Goal: Communication & Community: Share content

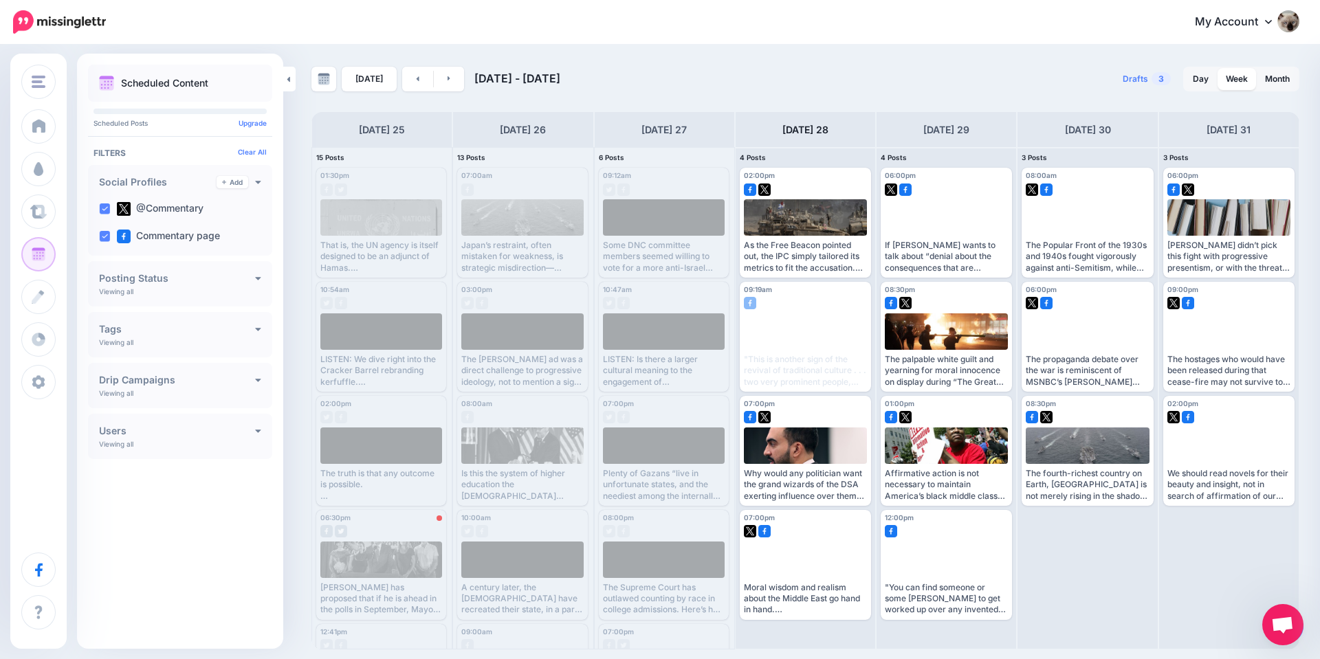
click at [1284, 628] on span "Open chat" at bounding box center [1282, 626] width 23 height 19
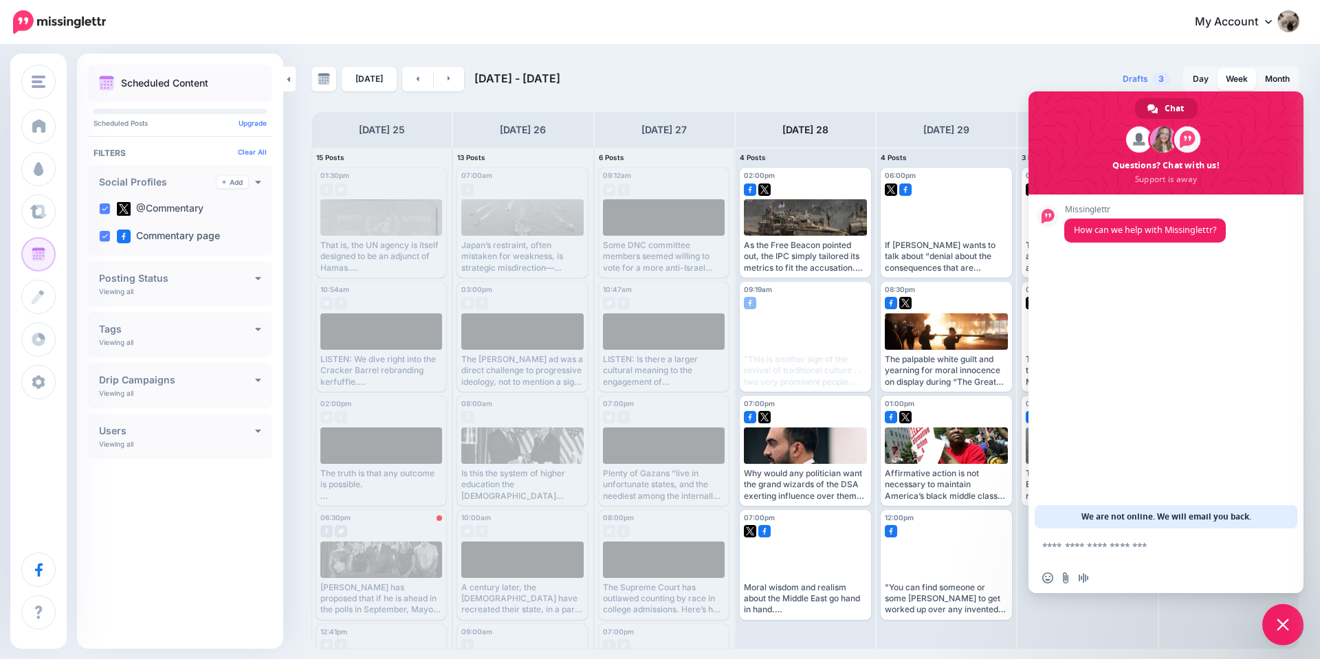
click at [1122, 538] on textarea "Compose your message..." at bounding box center [1152, 546] width 220 height 34
type textarea "**********"
click at [1174, 109] on span "Chat" at bounding box center [1174, 108] width 19 height 21
click at [823, 159] on span "Post" at bounding box center [819, 158] width 24 height 7
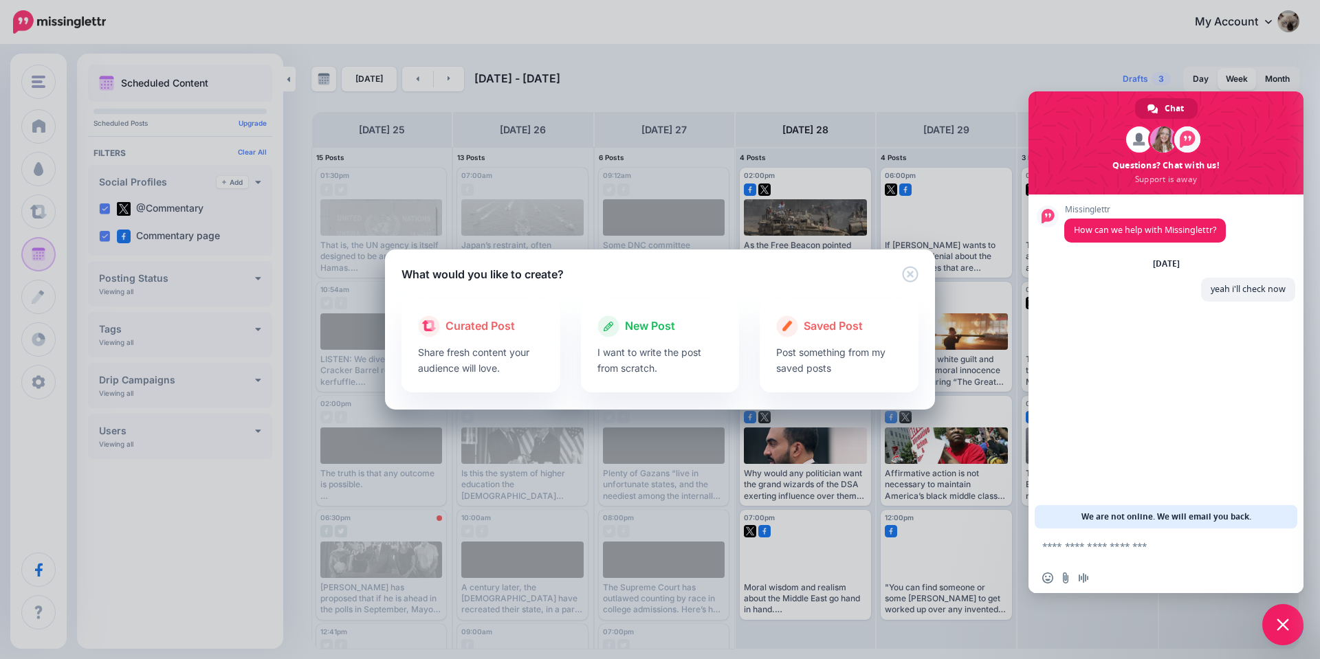
click at [639, 349] on p "I want to write the post from scratch." at bounding box center [661, 360] width 126 height 32
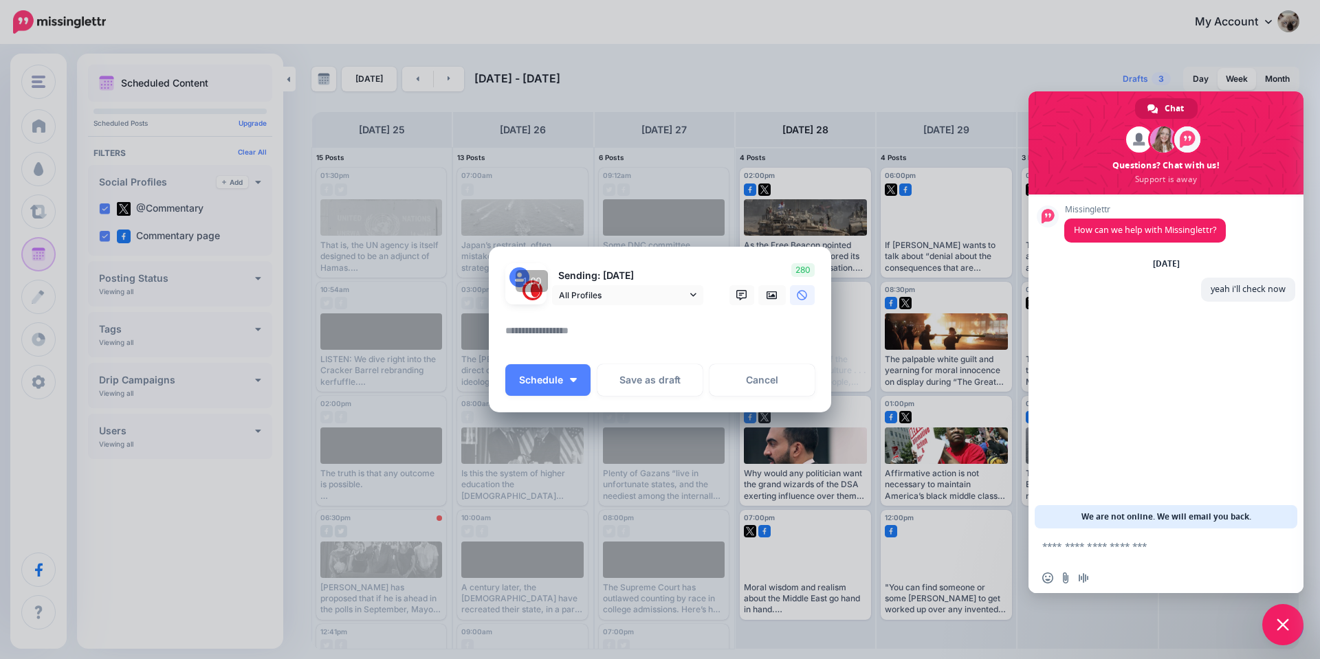
drag, startPoint x: 664, startPoint y: 321, endPoint x: 666, endPoint y: 329, distance: 8.4
click at [665, 324] on form "Sending: [DATE] All Profiles @Commentary" at bounding box center [659, 308] width 309 height 91
click at [683, 323] on textarea at bounding box center [663, 335] width 316 height 27
paste textarea "**********"
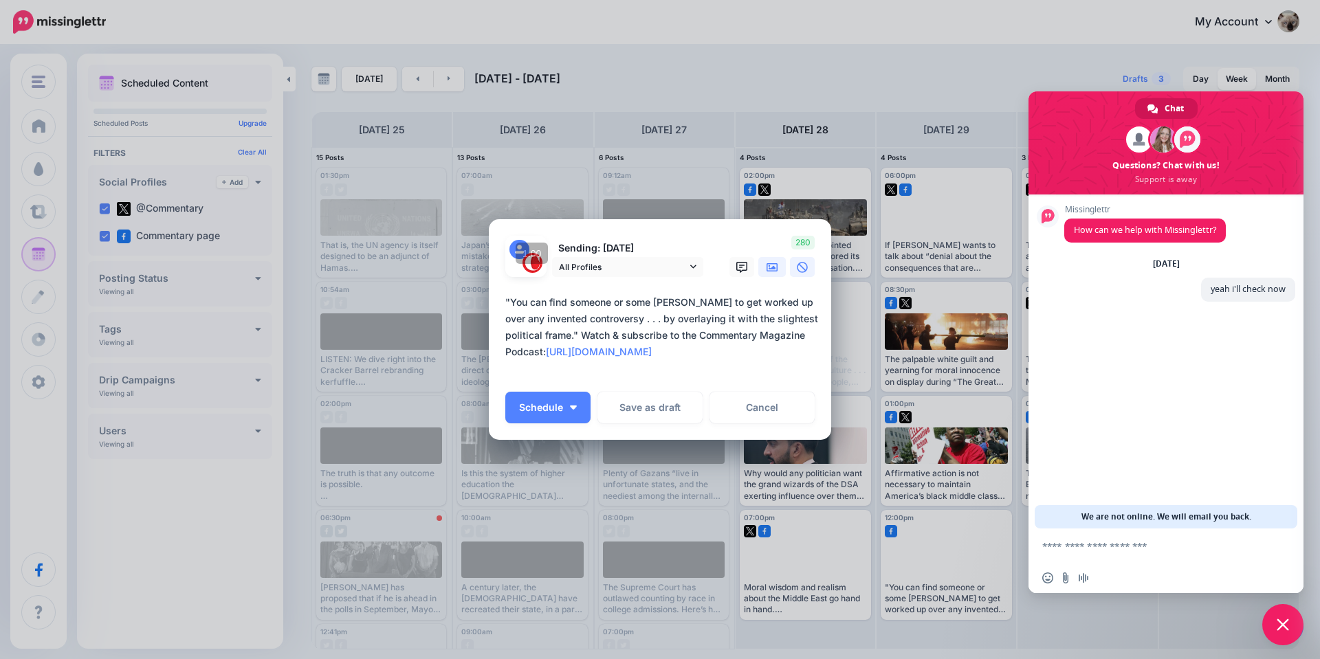
type textarea "**********"
click at [775, 264] on icon at bounding box center [772, 267] width 11 height 8
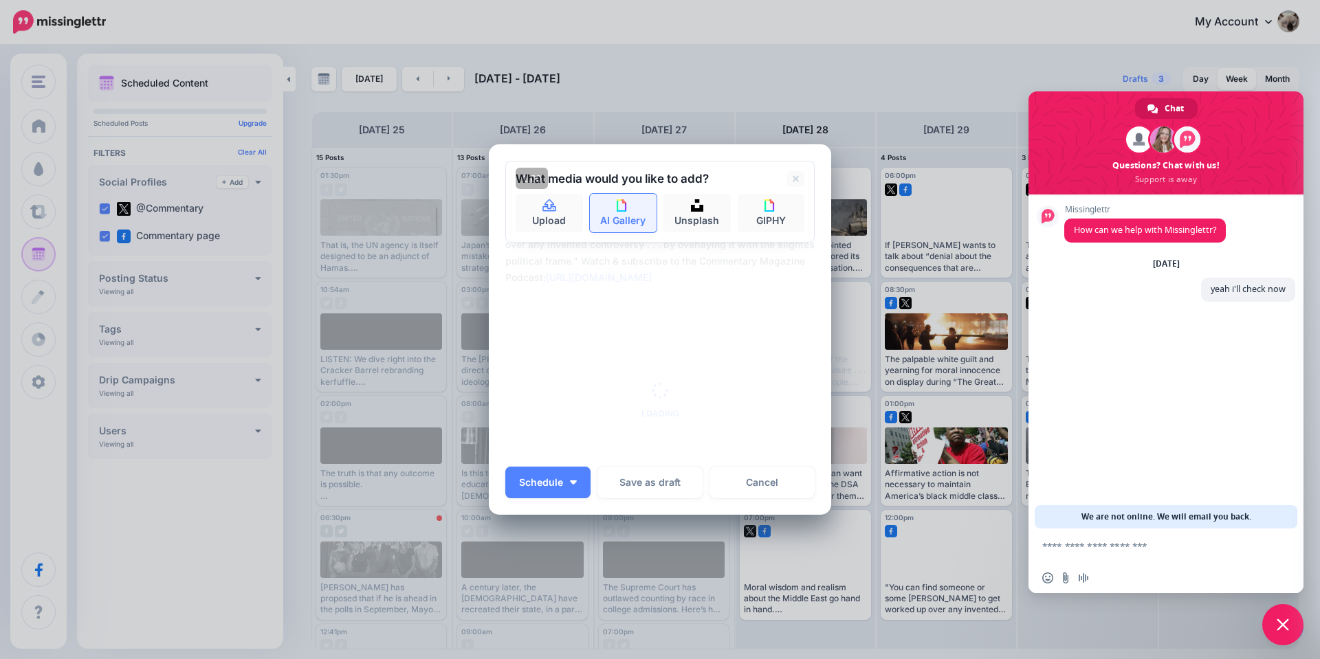
click at [626, 197] on link "AI Gallery" at bounding box center [623, 213] width 67 height 39
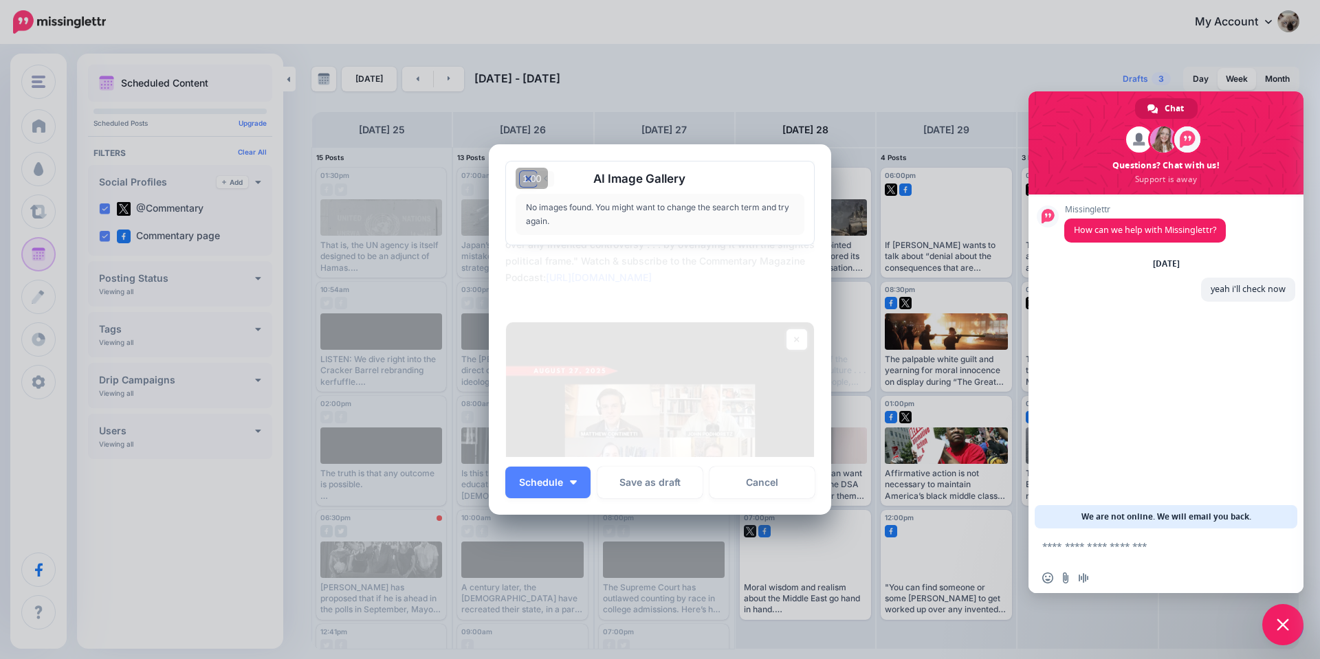
click at [526, 175] on icon at bounding box center [528, 179] width 7 height 11
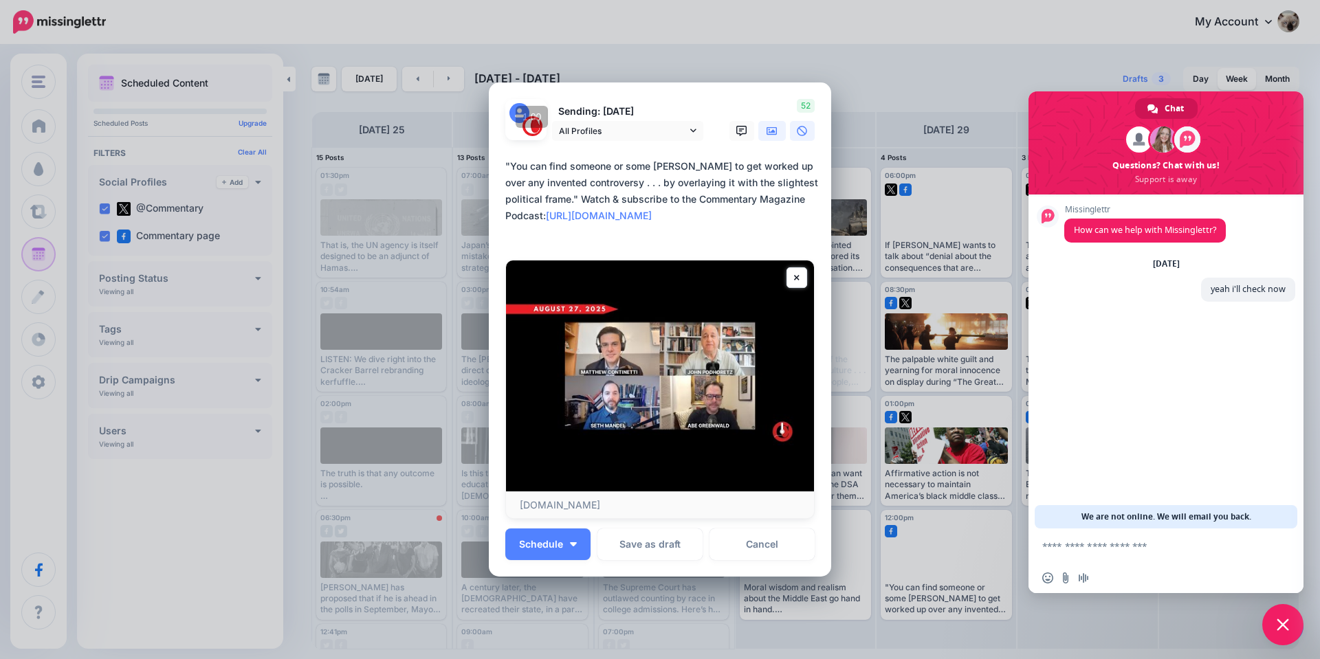
click at [774, 127] on link at bounding box center [772, 131] width 28 height 20
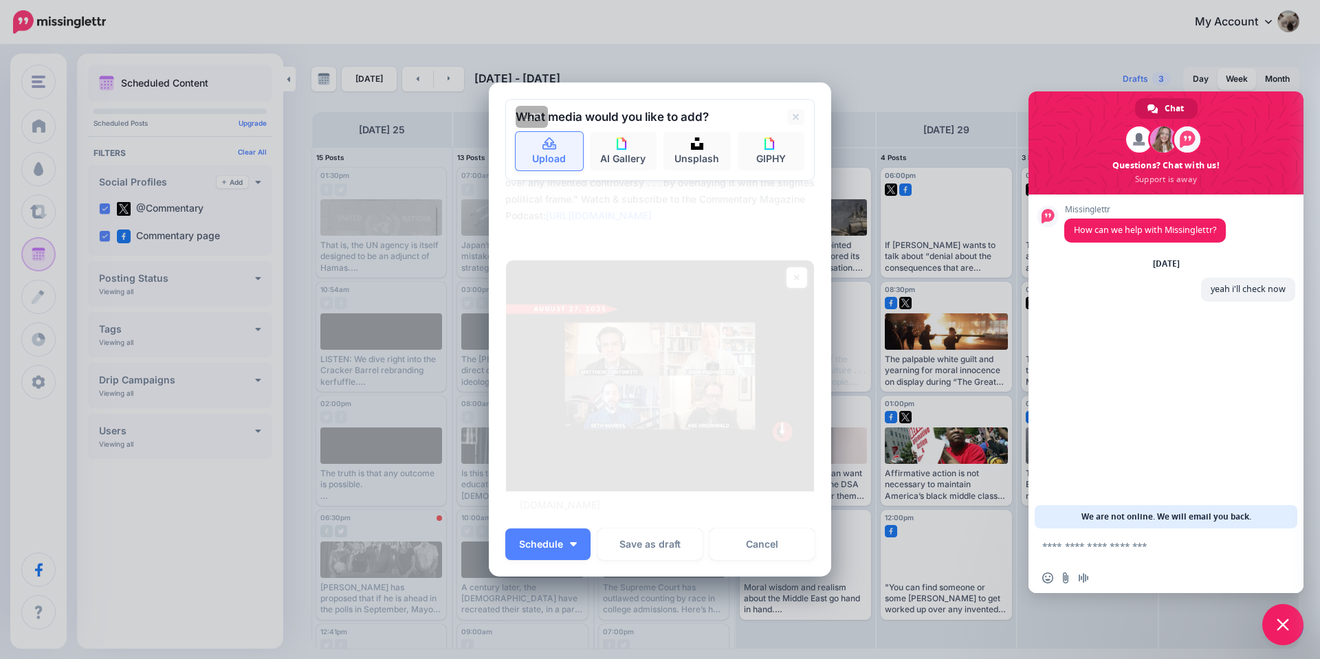
click at [529, 160] on link "Upload" at bounding box center [549, 151] width 67 height 39
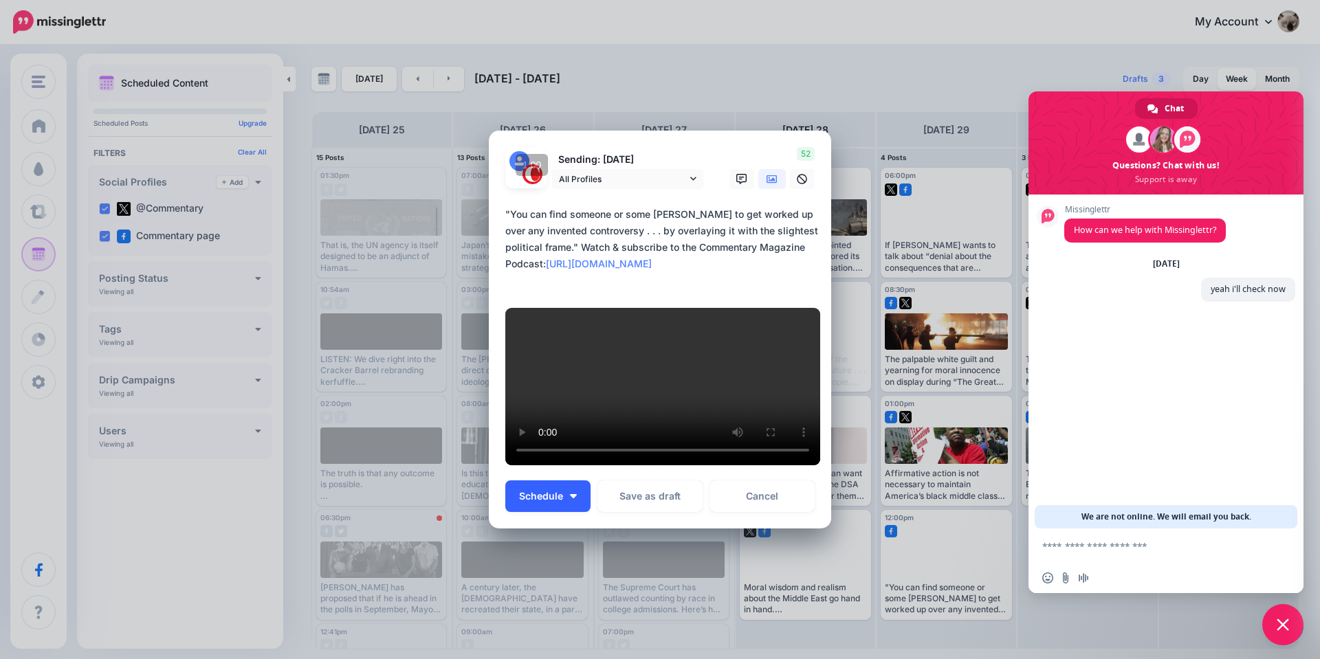
click at [536, 501] on span "Schedule" at bounding box center [541, 497] width 44 height 10
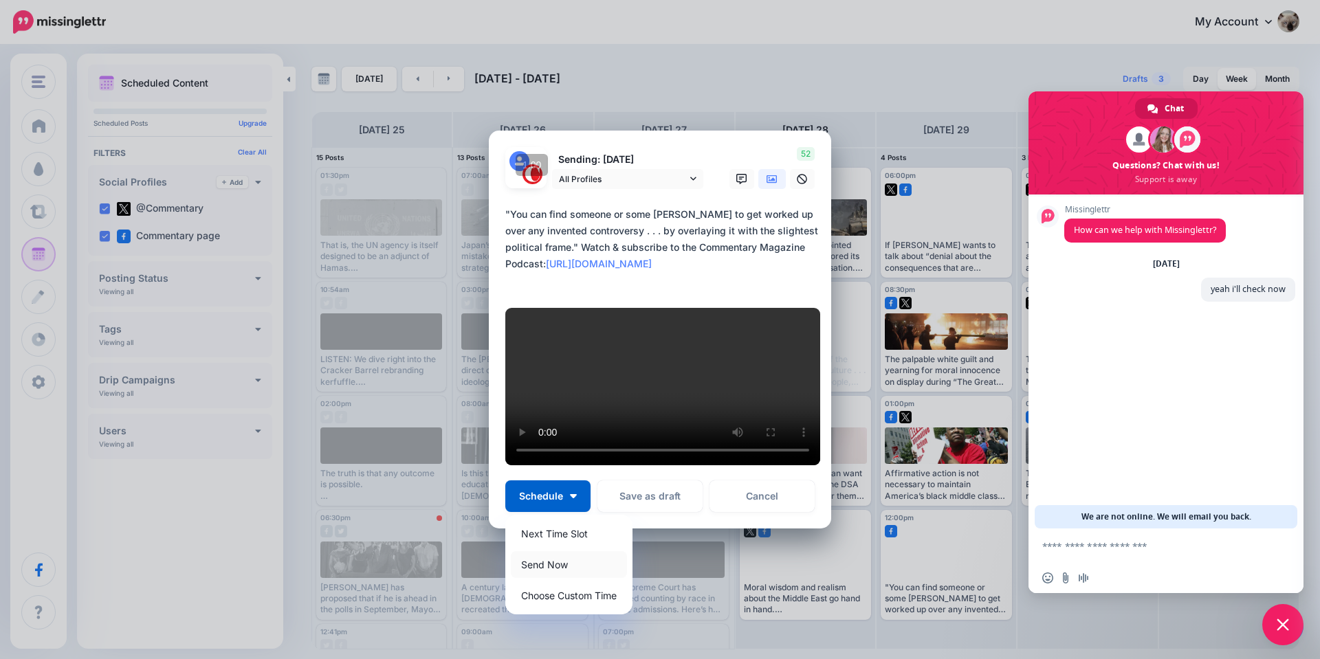
click at [555, 571] on link "Send Now" at bounding box center [569, 564] width 116 height 27
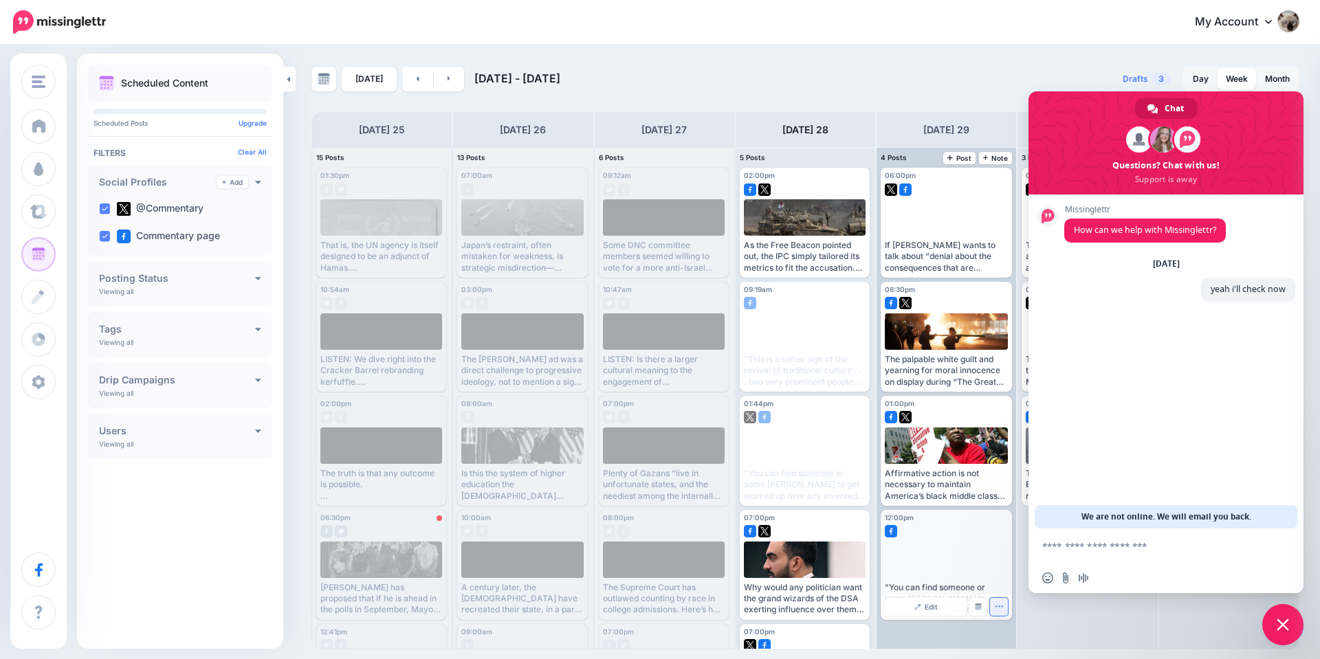
click at [998, 604] on icon "button" at bounding box center [999, 606] width 9 height 9
click at [1006, 586] on img at bounding box center [1004, 585] width 7 height 8
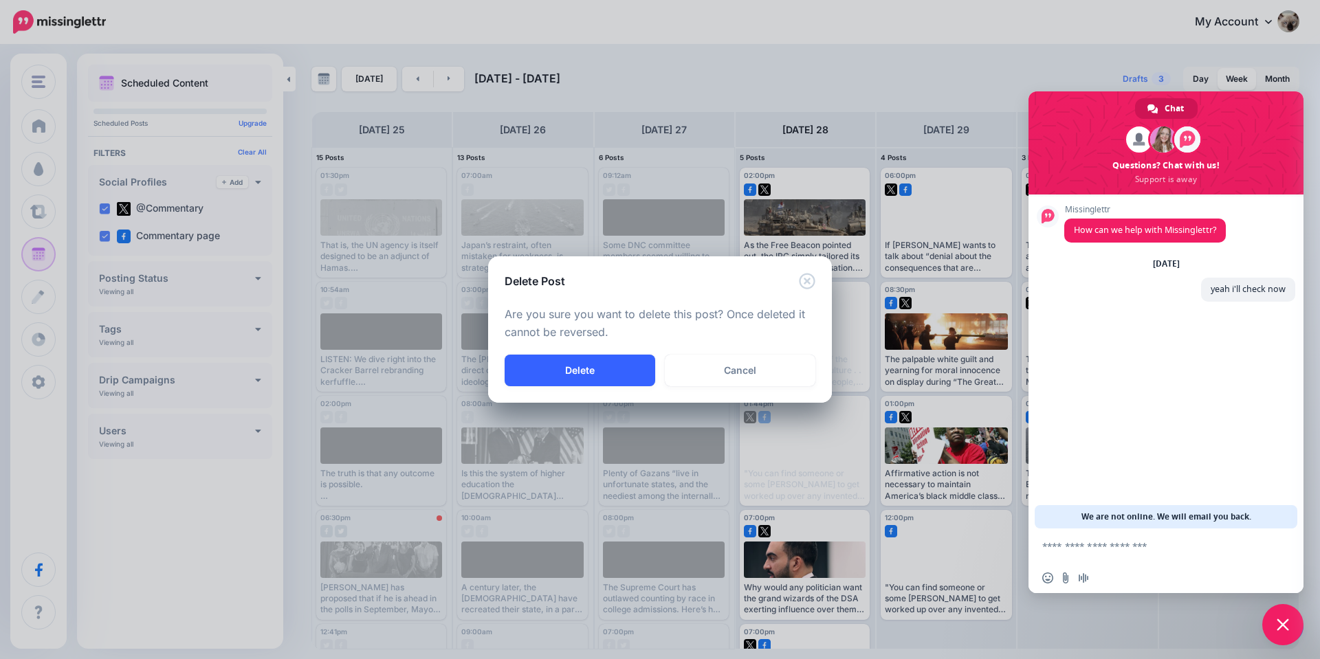
click at [626, 375] on button "Delete" at bounding box center [580, 371] width 151 height 32
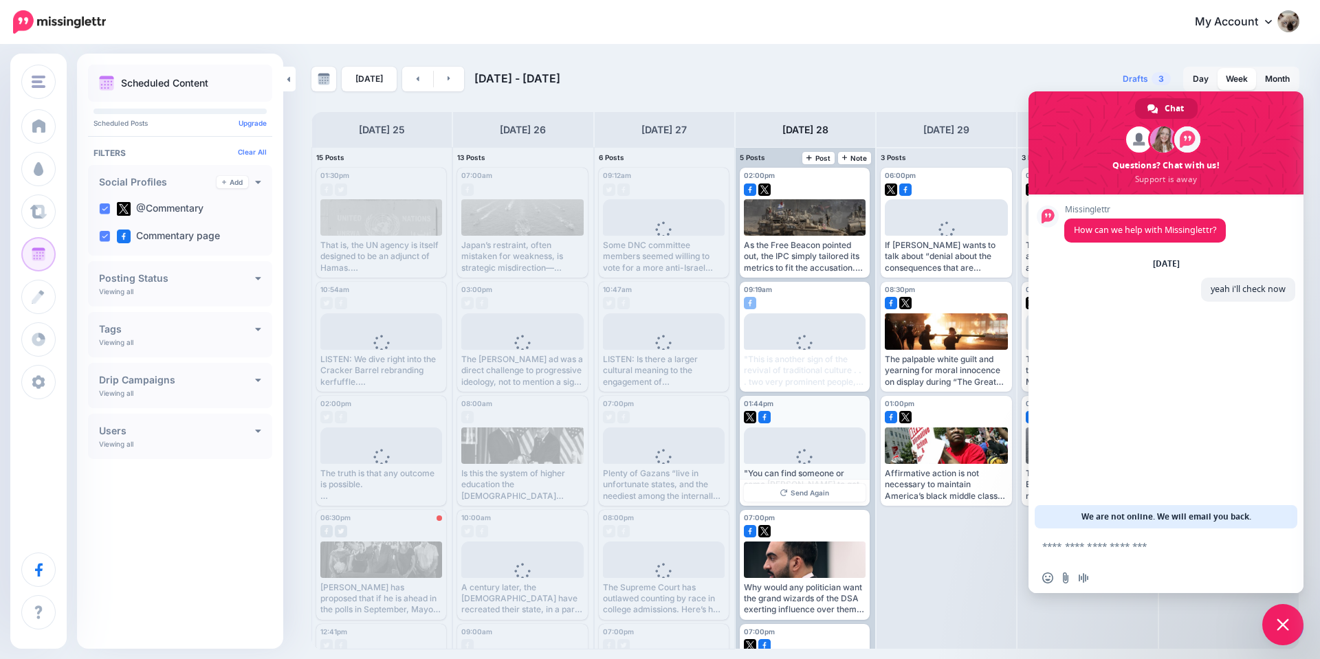
click at [802, 422] on div "01:44pm [DATE] 01:44pm Published Loading "You can find someone or some [PERSON_…" at bounding box center [805, 451] width 130 height 110
